Goal: Understand process/instructions: Learn how to perform a task or action

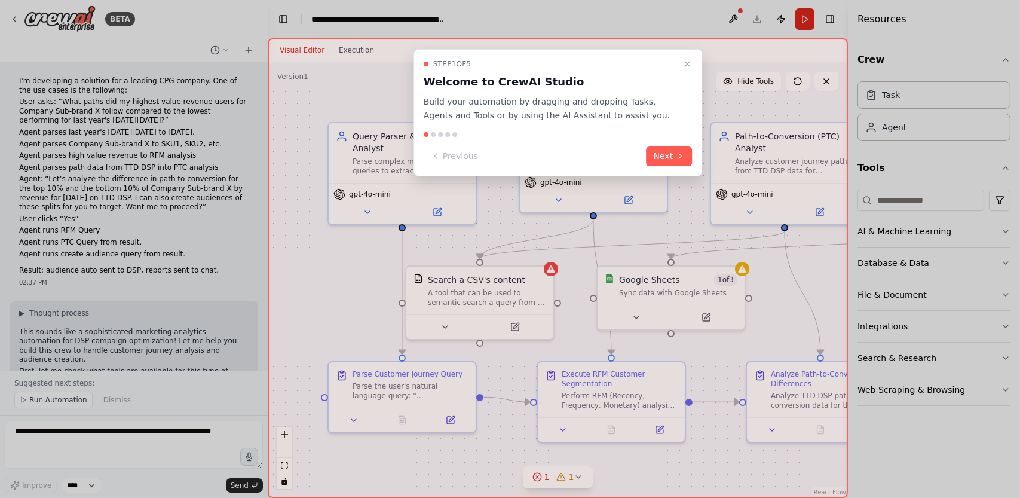
scroll to position [1247, 0]
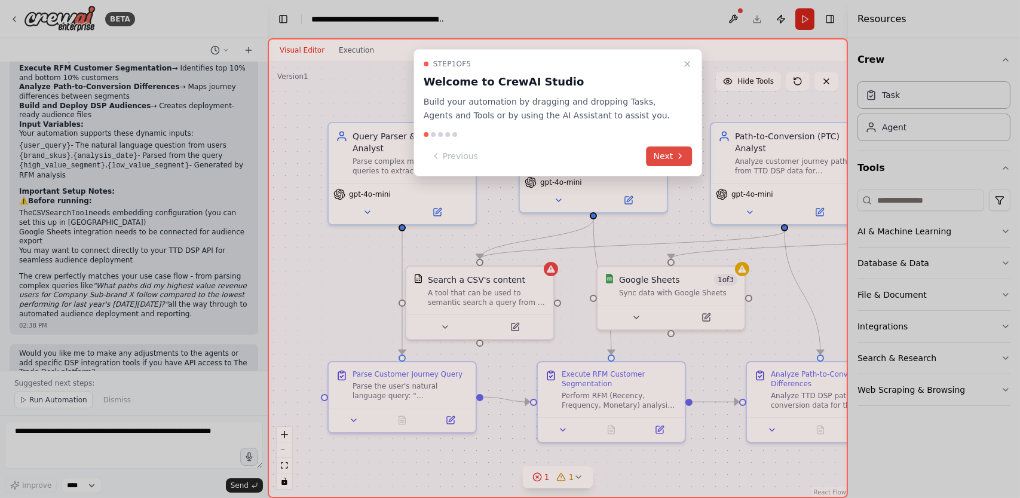
click at [666, 157] on button "Next" at bounding box center [670, 156] width 46 height 20
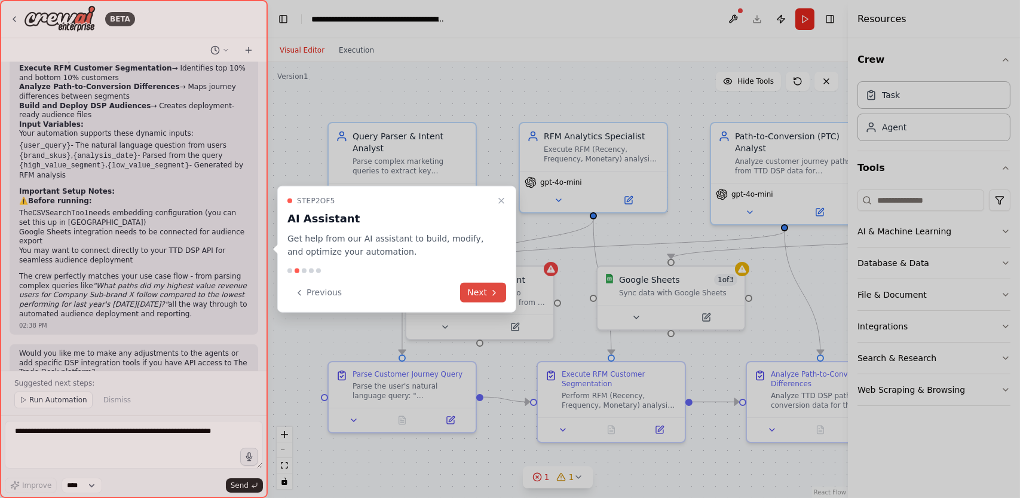
click at [477, 287] on button "Next" at bounding box center [483, 293] width 46 height 20
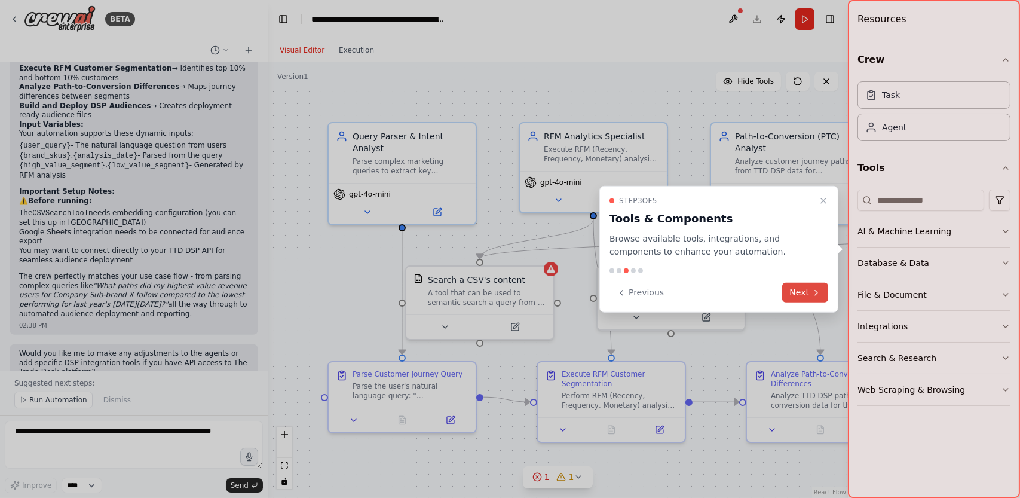
click at [803, 295] on button "Next" at bounding box center [805, 293] width 46 height 20
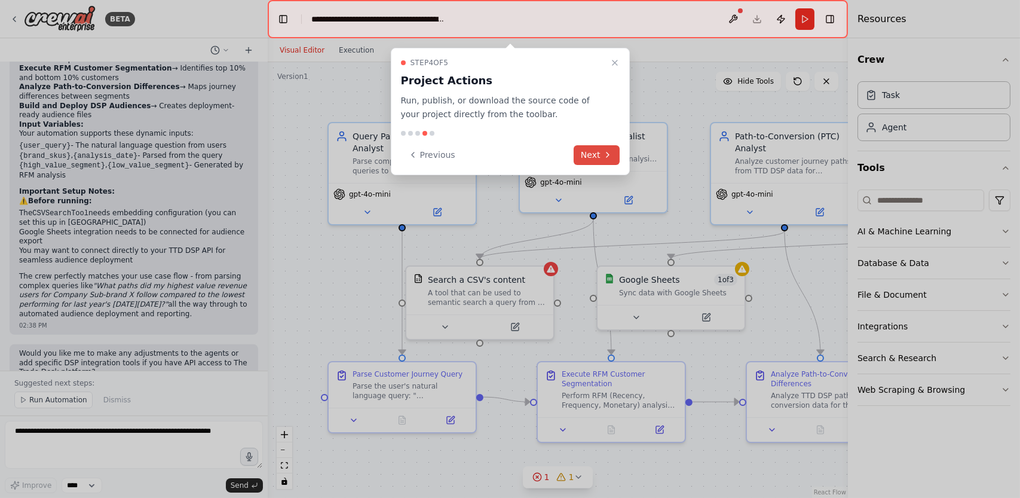
click at [584, 154] on button "Next" at bounding box center [597, 155] width 46 height 20
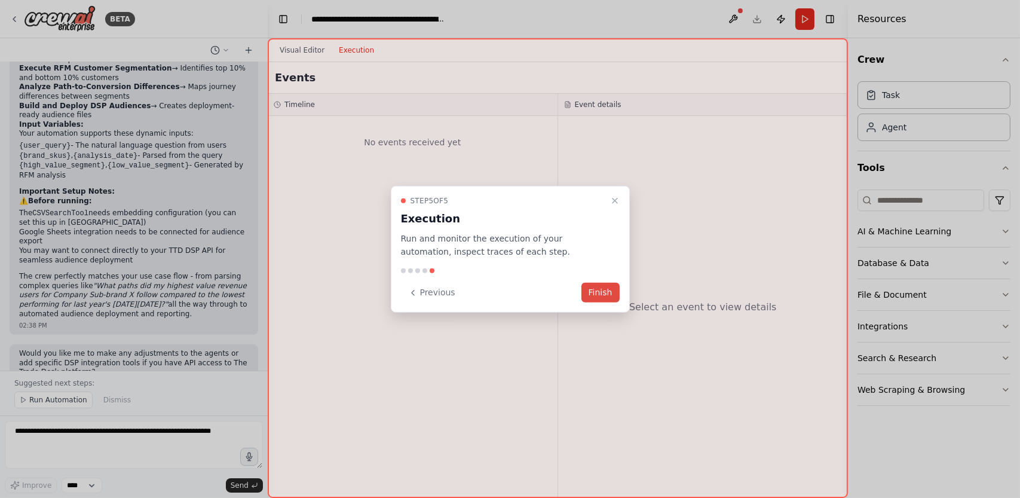
click at [608, 294] on button "Finish" at bounding box center [600, 293] width 38 height 20
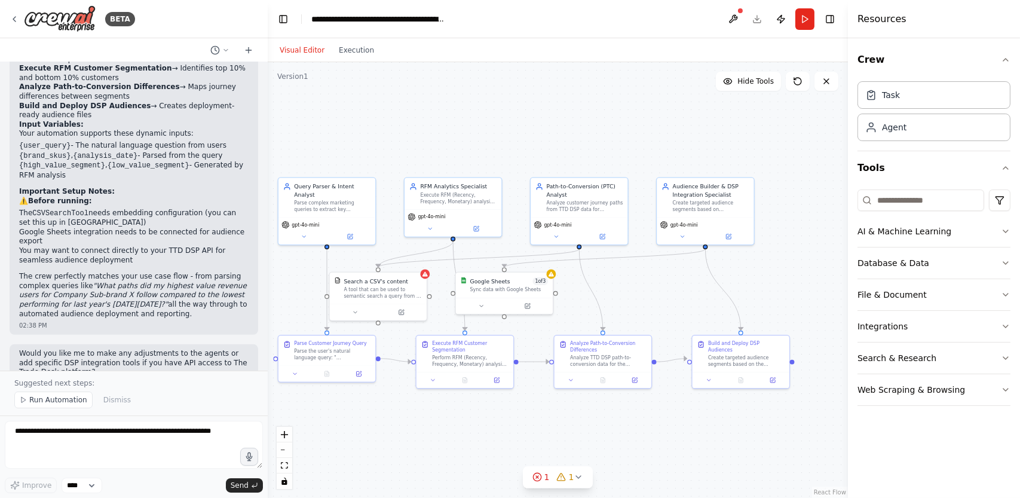
drag, startPoint x: 707, startPoint y: 144, endPoint x: 512, endPoint y: 134, distance: 195.1
click at [512, 134] on div ".deletable-edge-delete-btn { width: 20px; height: 20px; border: 0px solid #ffff…" at bounding box center [558, 280] width 580 height 436
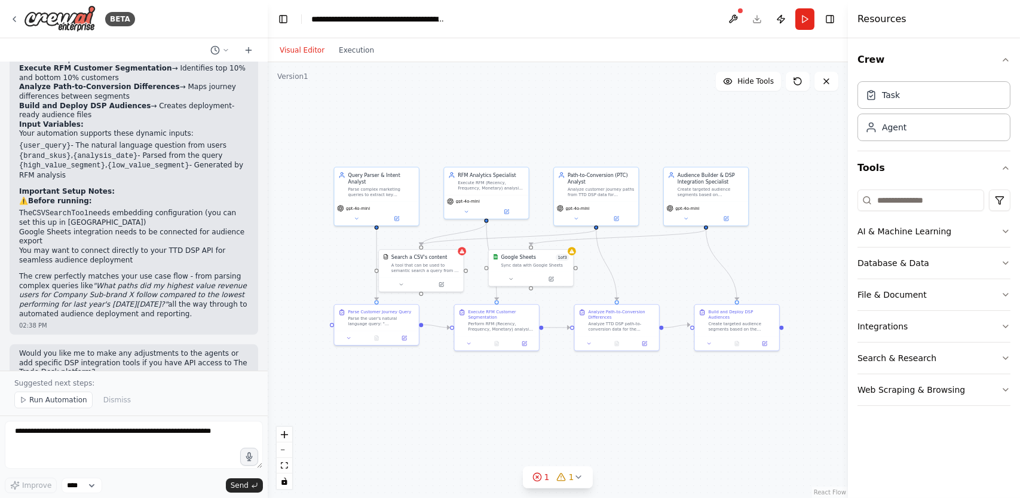
drag, startPoint x: 512, startPoint y: 134, endPoint x: 538, endPoint y: 130, distance: 26.7
click at [538, 130] on div ".deletable-edge-delete-btn { width: 20px; height: 20px; border: 0px solid #ffff…" at bounding box center [558, 280] width 580 height 436
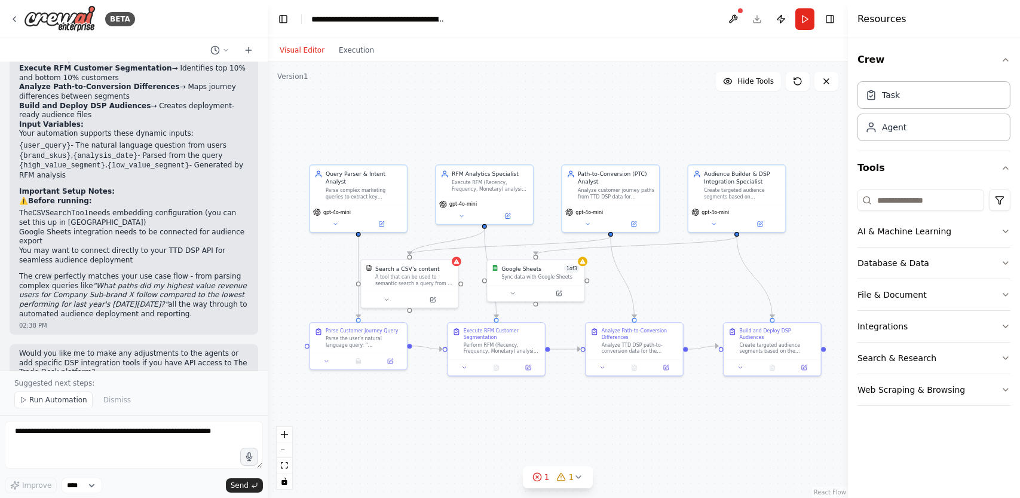
click at [531, 146] on div ".deletable-edge-delete-btn { width: 20px; height: 20px; border: 0px solid #ffff…" at bounding box center [558, 280] width 580 height 436
click at [574, 478] on icon at bounding box center [579, 477] width 10 height 10
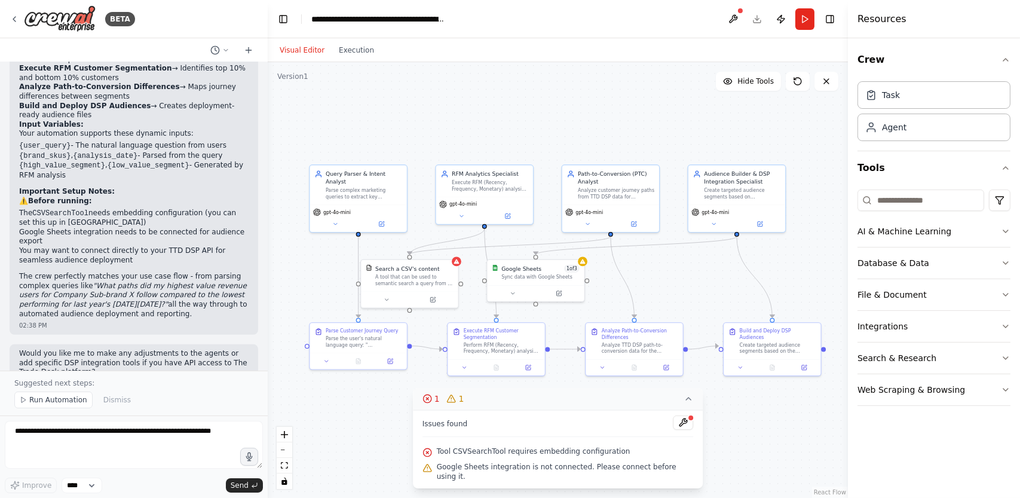
click at [735, 439] on div ".deletable-edge-delete-btn { width: 20px; height: 20px; border: 0px solid #ffff…" at bounding box center [558, 280] width 580 height 436
click at [631, 400] on button "1 1" at bounding box center [558, 399] width 290 height 22
